Goal: Task Accomplishment & Management: Complete application form

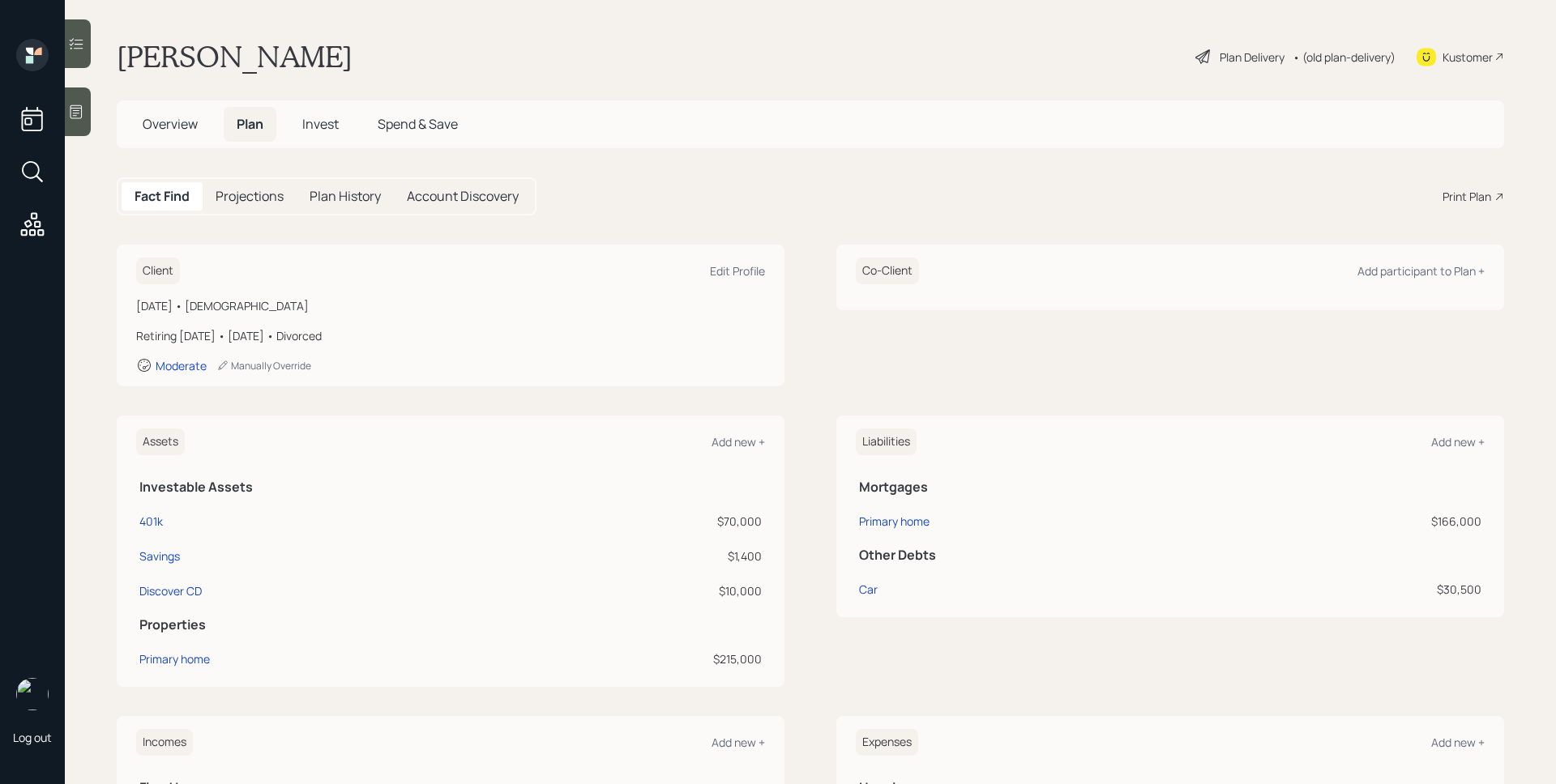
click at [86, 107] on div at bounding box center [77, 111] width 26 height 49
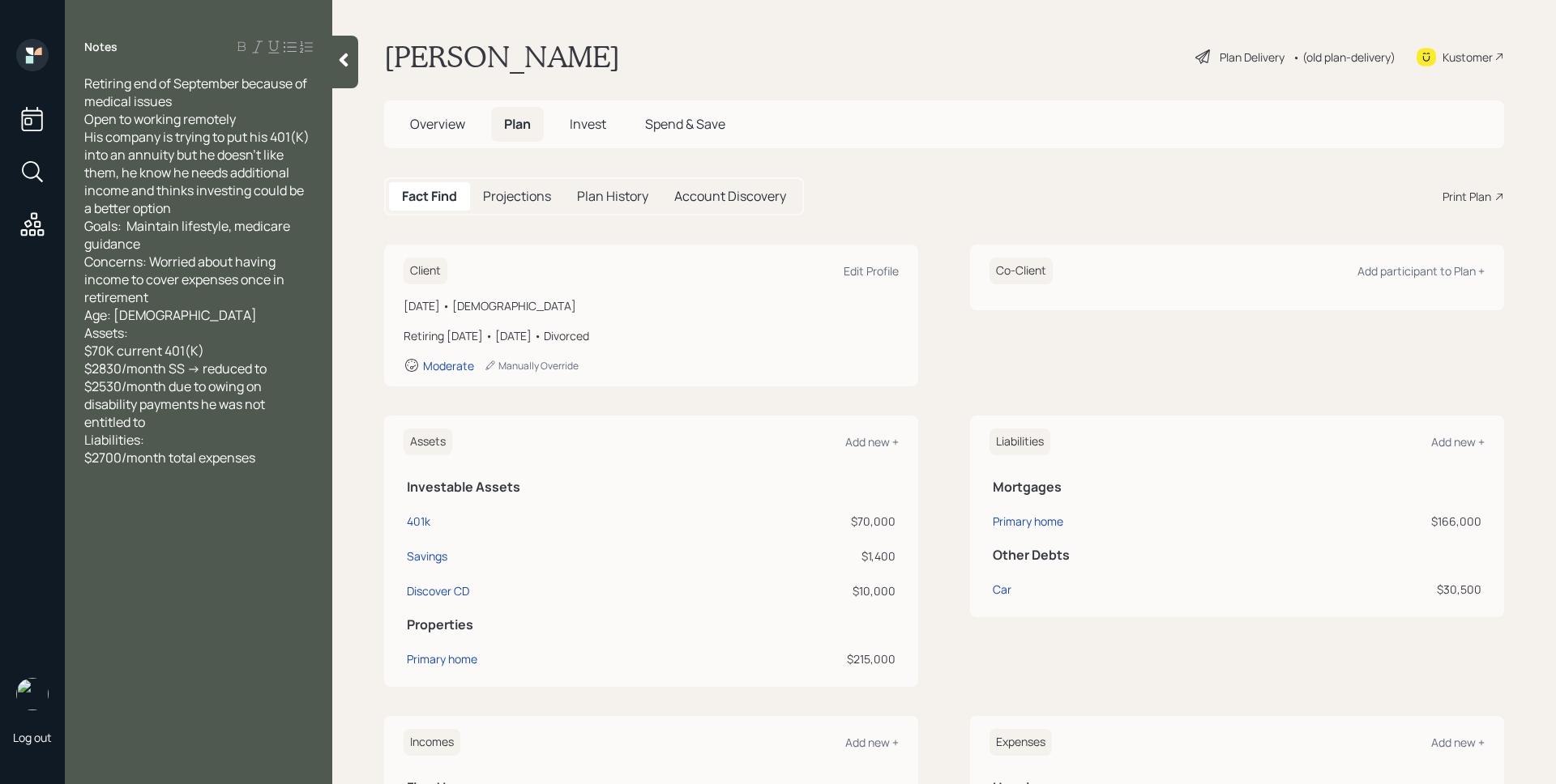
click at [1224, 62] on div "Plan Delivery" at bounding box center [1251, 57] width 65 height 17
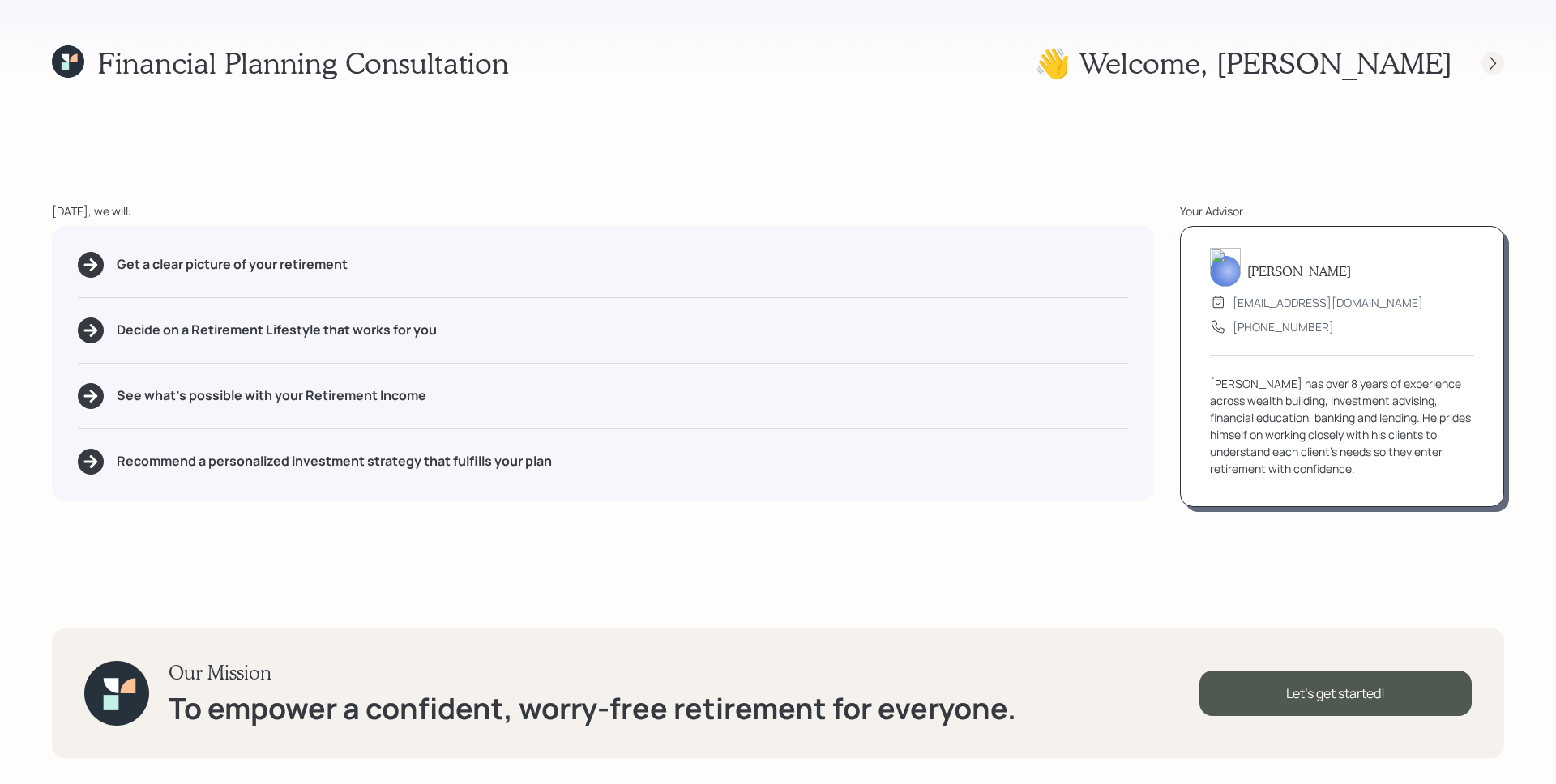
click at [1487, 61] on icon at bounding box center [1492, 63] width 16 height 16
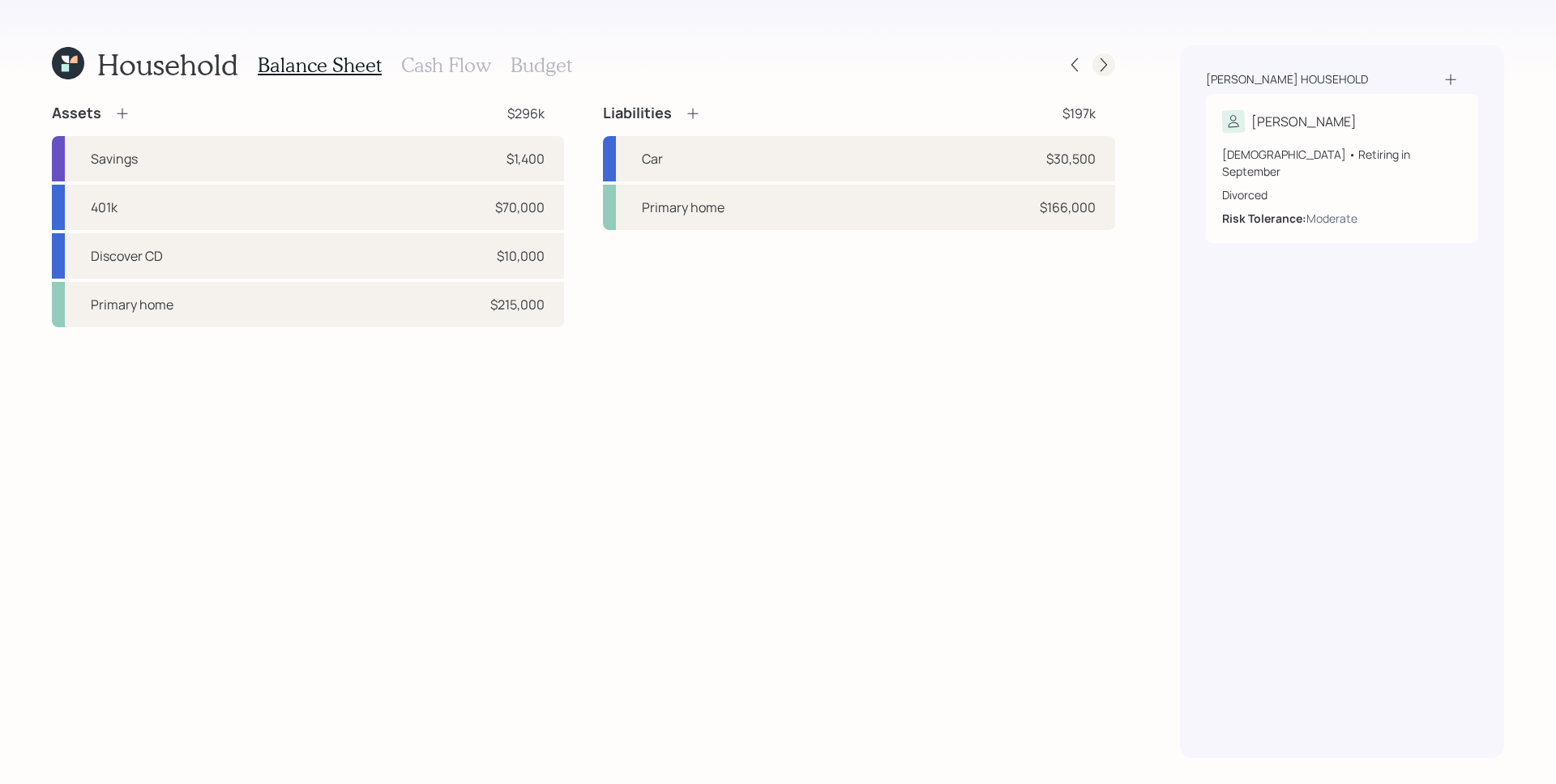
click at [1103, 61] on icon at bounding box center [1103, 65] width 16 height 16
